Goal: Find specific page/section: Find specific page/section

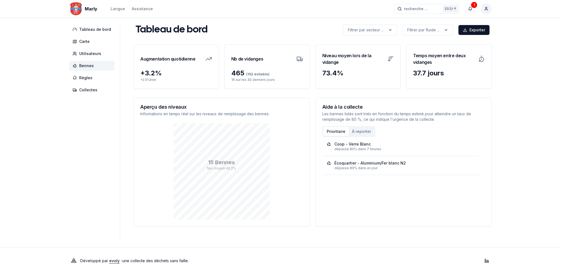
click at [86, 63] on span "Bennes" at bounding box center [86, 65] width 15 height 5
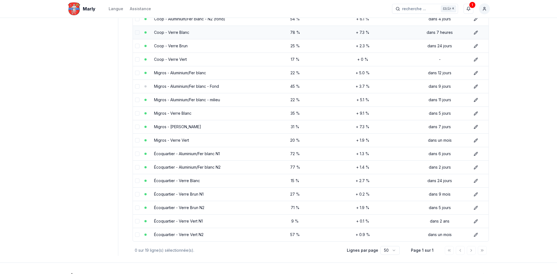
scroll to position [124, 0]
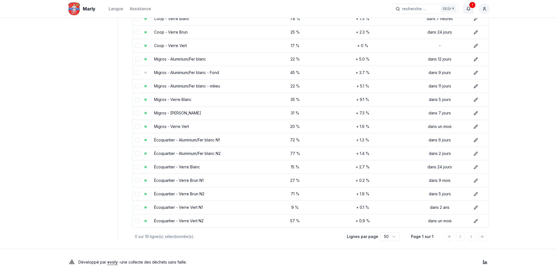
click at [468, 9] on icon "button" at bounding box center [468, 9] width 4 height 4
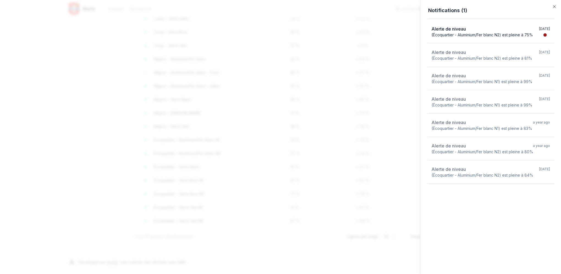
click at [411, 18] on div at bounding box center [280, 137] width 561 height 274
